Goal: Task Accomplishment & Management: Use online tool/utility

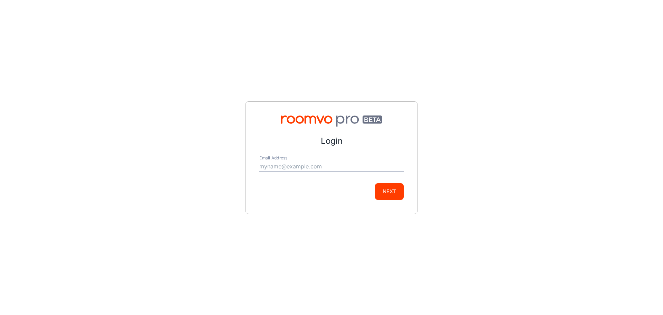
click at [277, 166] on input "Email Address" at bounding box center [331, 166] width 144 height 11
type input "[EMAIL_ADDRESS][DOMAIN_NAME]"
click at [382, 196] on button "Next" at bounding box center [389, 191] width 29 height 17
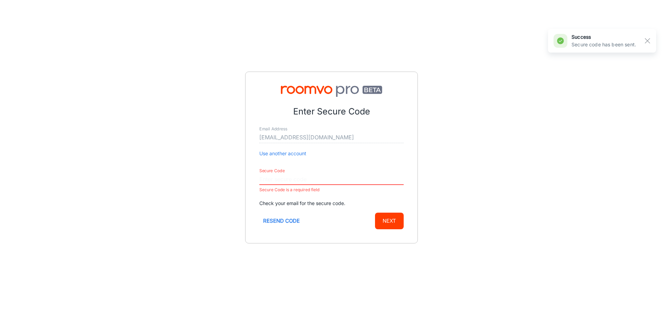
paste input "145444"
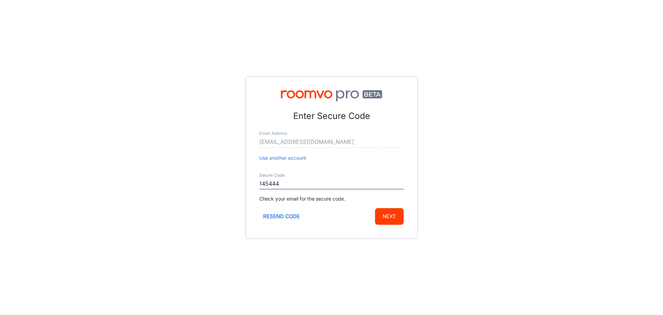
type input "145444"
click at [389, 217] on button "Next" at bounding box center [389, 216] width 29 height 17
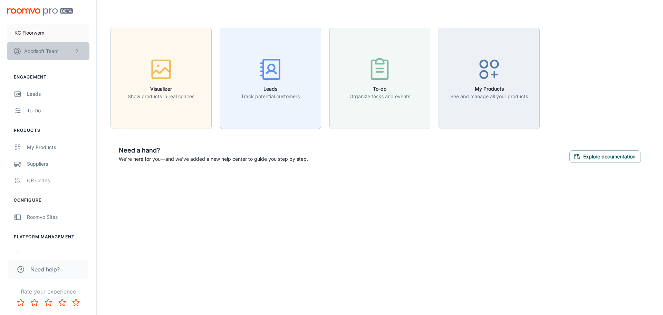
click at [73, 52] on button "Accrisoft Team" at bounding box center [48, 51] width 83 height 18
click at [42, 32] on div at bounding box center [331, 157] width 663 height 315
click at [38, 216] on div "Roomvo Sites" at bounding box center [58, 217] width 63 height 8
click at [34, 32] on p "KC Floorworx" at bounding box center [30, 33] width 30 height 8
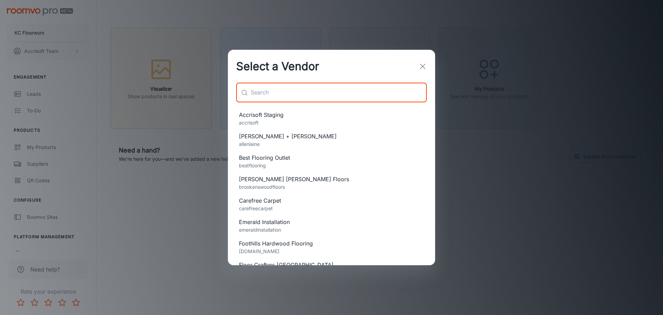
click at [265, 94] on input "text" at bounding box center [339, 92] width 176 height 19
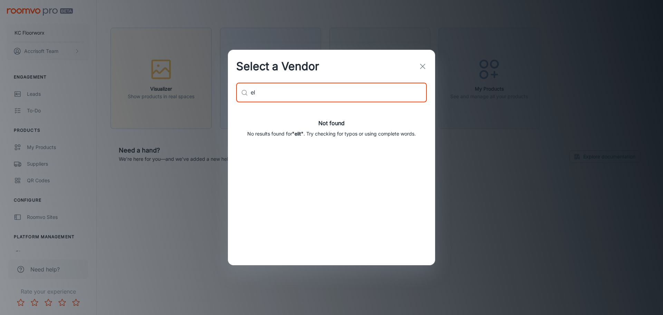
type input "e"
type input "i"
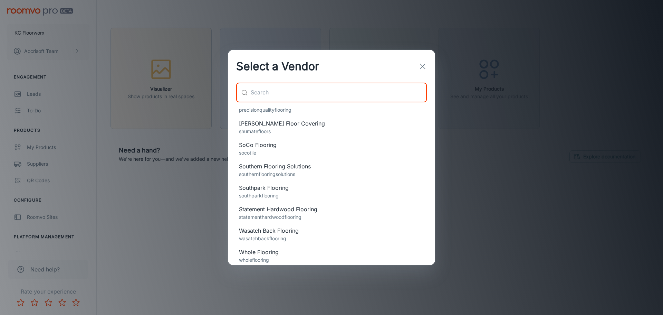
scroll to position [421, 0]
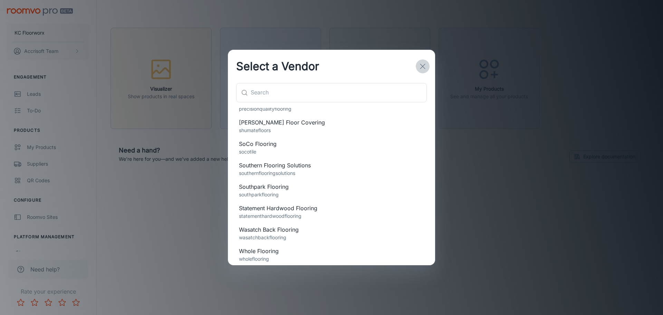
click at [425, 66] on icon "button" at bounding box center [423, 66] width 8 height 8
